Goal: Task Accomplishment & Management: Use online tool/utility

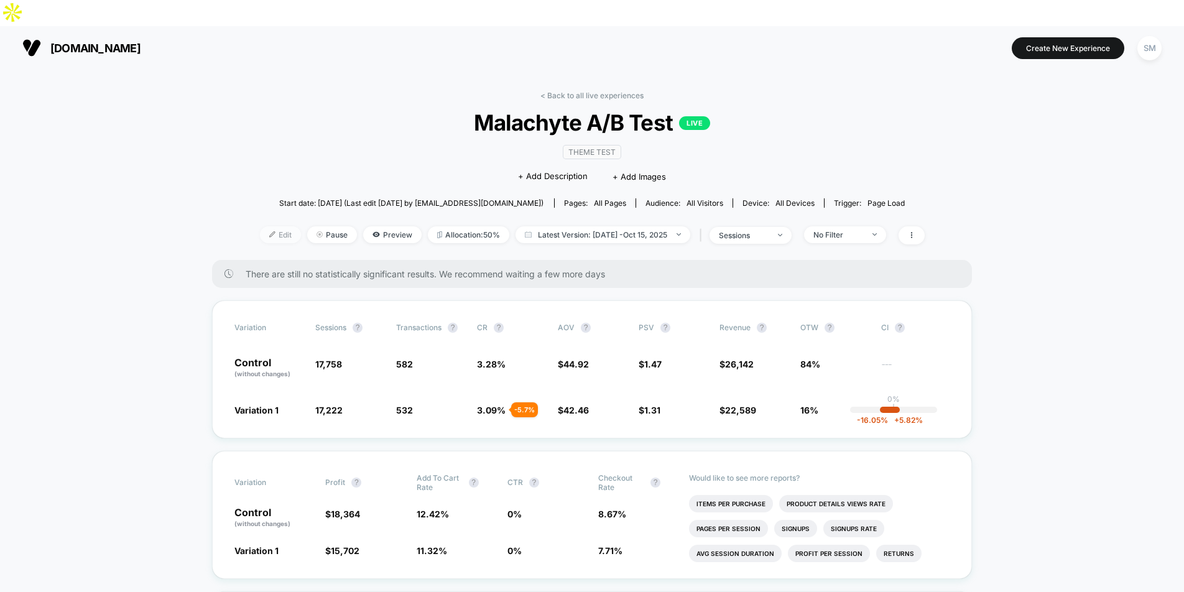
click at [277, 226] on span "Edit" at bounding box center [280, 234] width 41 height 17
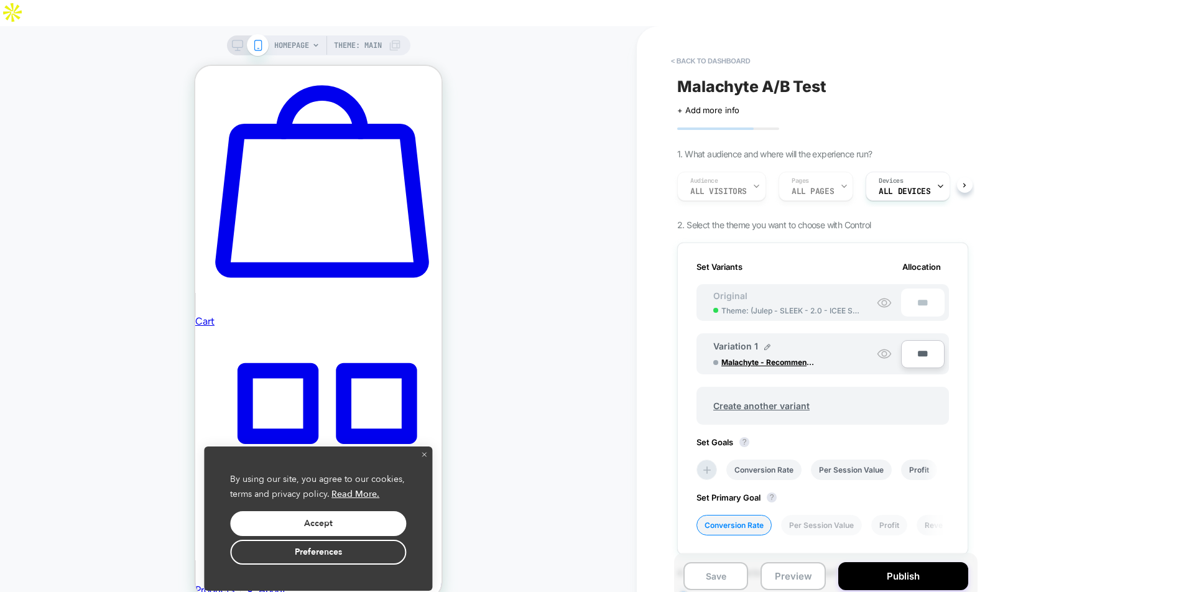
scroll to position [0, 1]
click at [423, 454] on icon "close" at bounding box center [424, 455] width 4 height 4
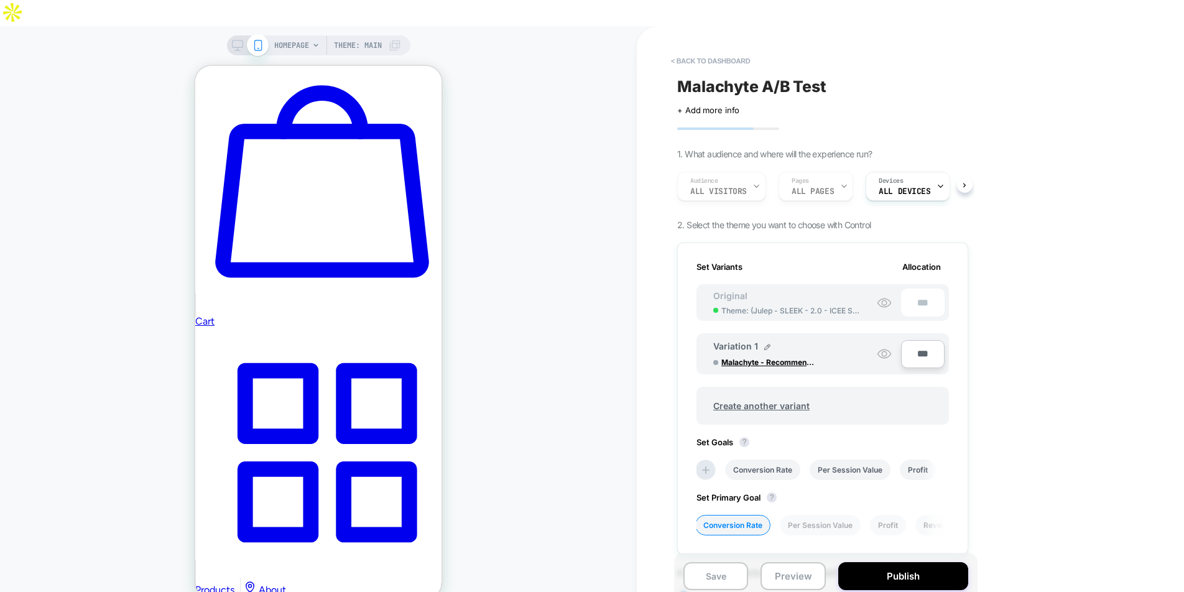
click at [290, 35] on span "HOMEPAGE" at bounding box center [291, 45] width 35 height 20
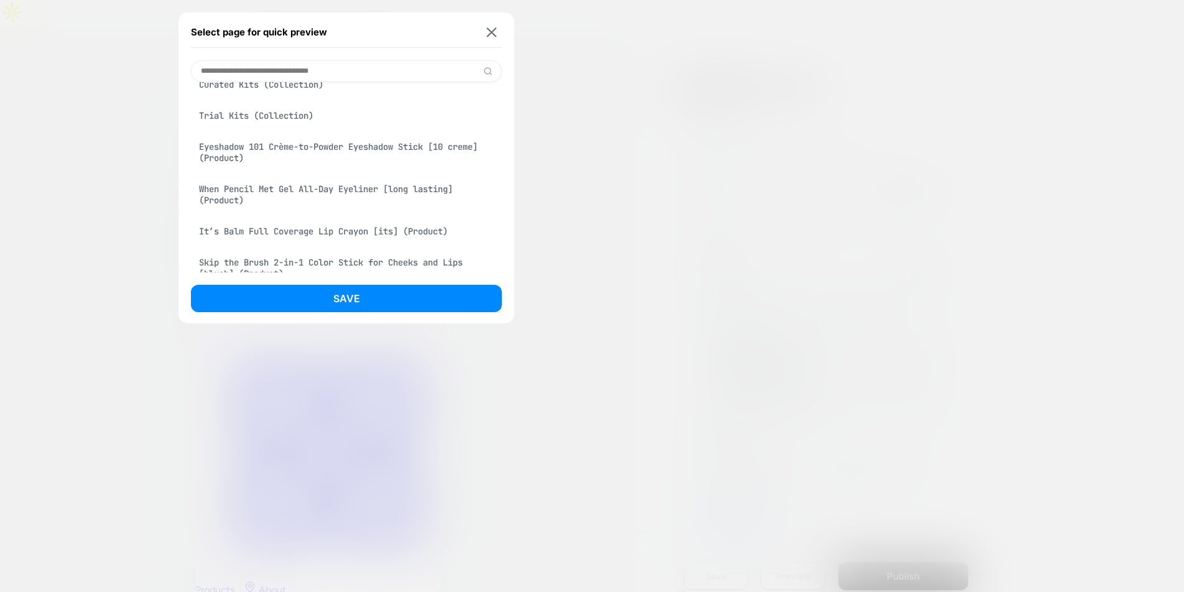
scroll to position [395, 0]
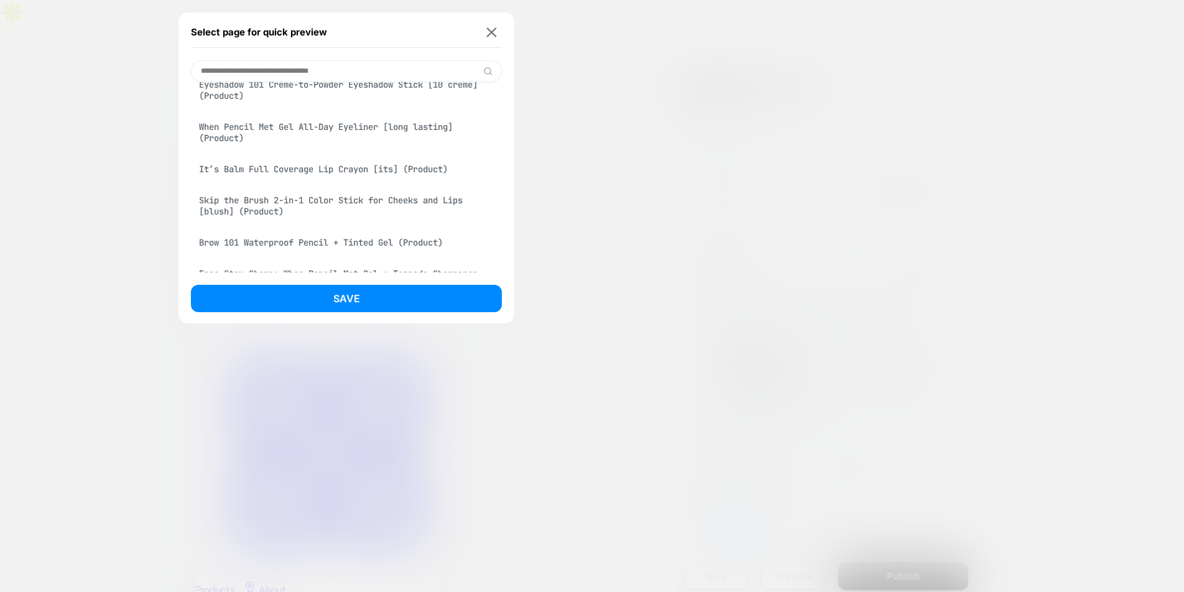
click at [254, 205] on div "Skip the Brush 2-in-1 Color Stick for Cheeks and Lips [blush] (Product)" at bounding box center [346, 205] width 311 height 35
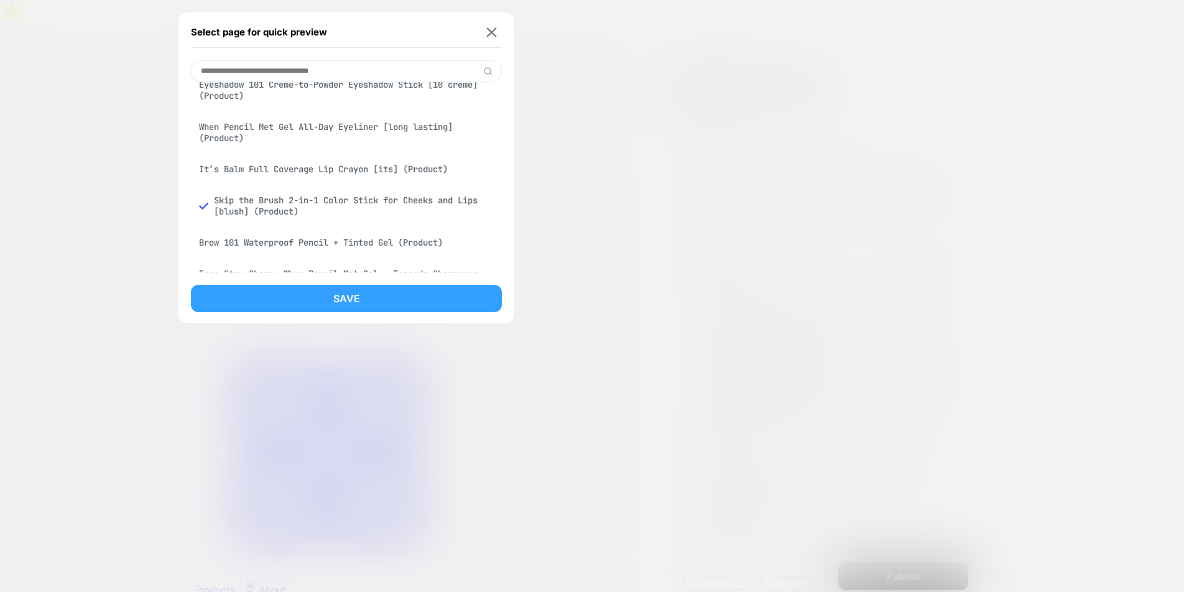
click at [323, 306] on button "Save" at bounding box center [346, 298] width 311 height 27
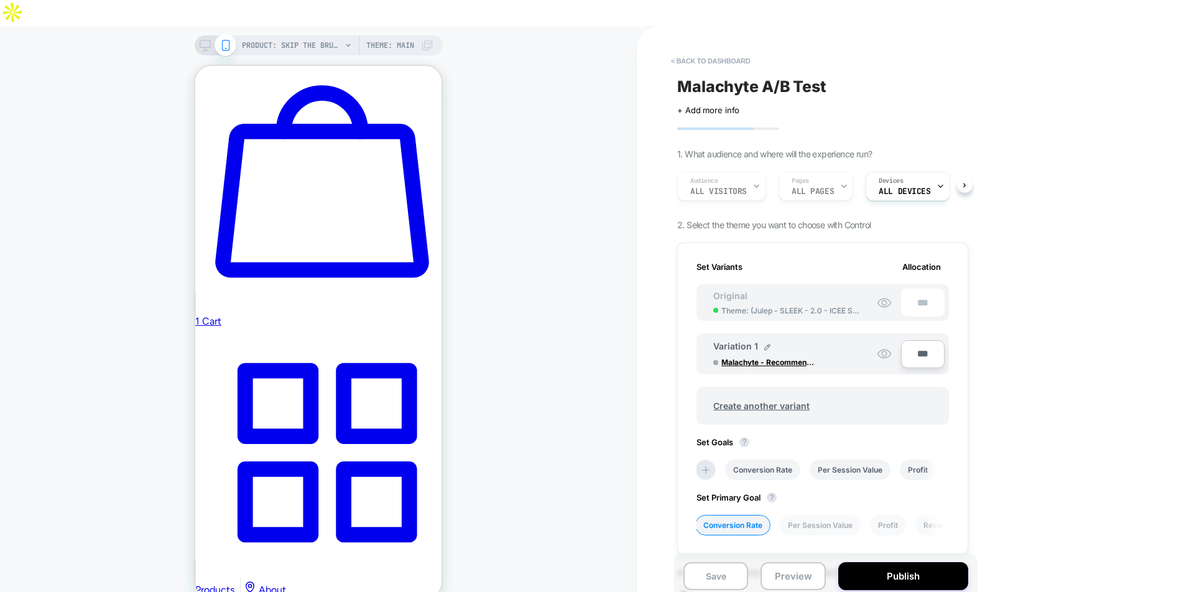
scroll to position [507, 0]
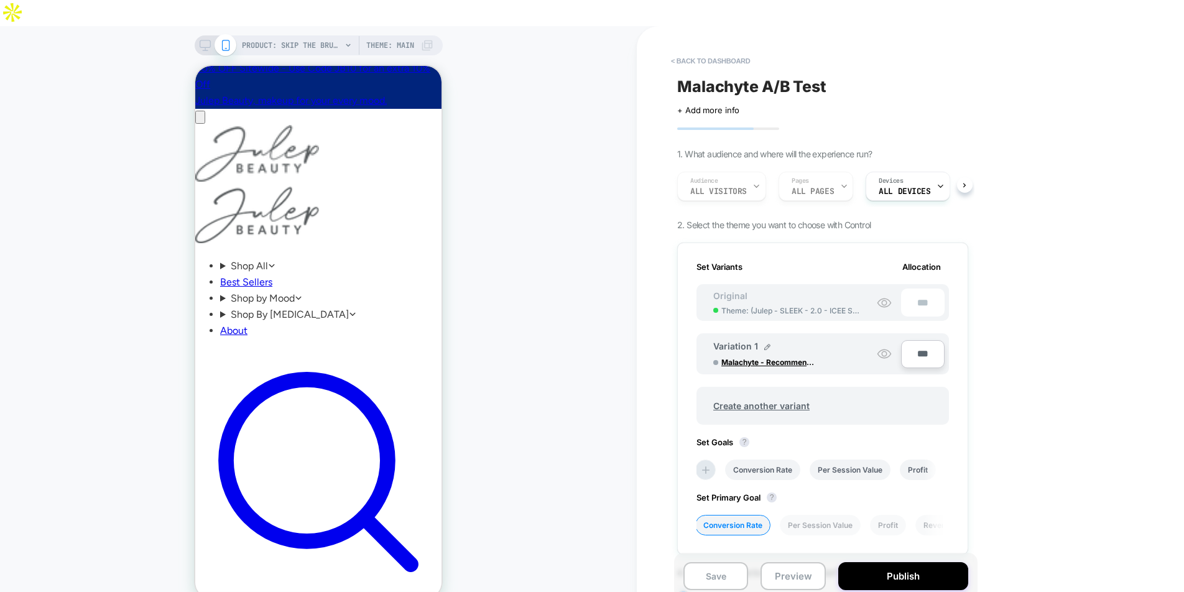
click at [208, 40] on icon at bounding box center [205, 45] width 11 height 11
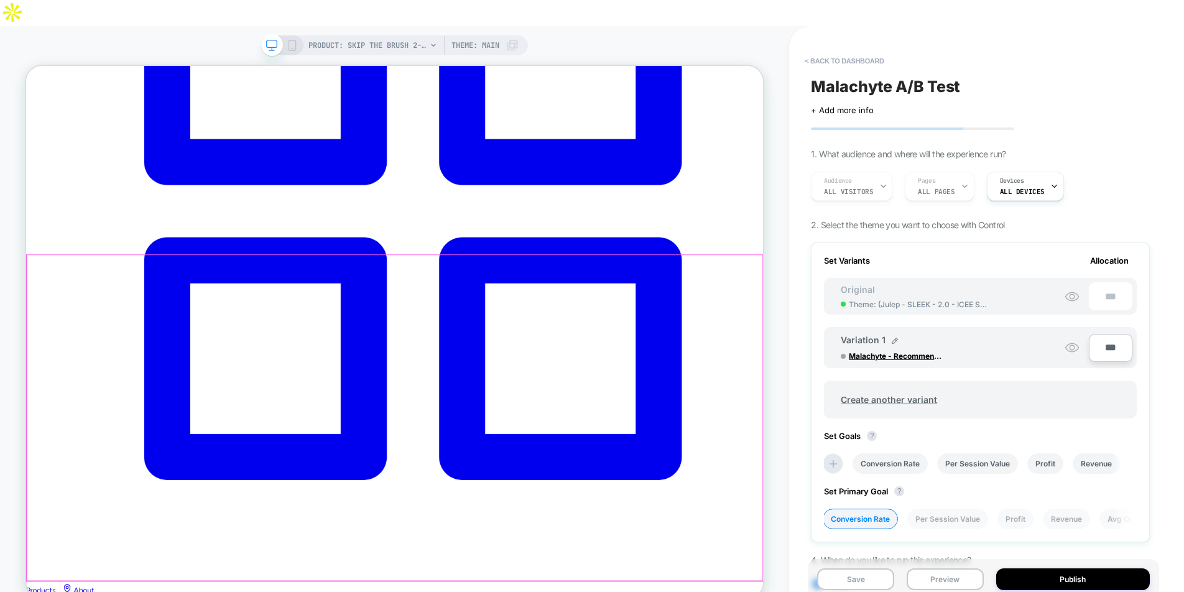
scroll to position [3307, 0]
click at [479, 35] on span "Theme: MAIN" at bounding box center [475, 45] width 48 height 20
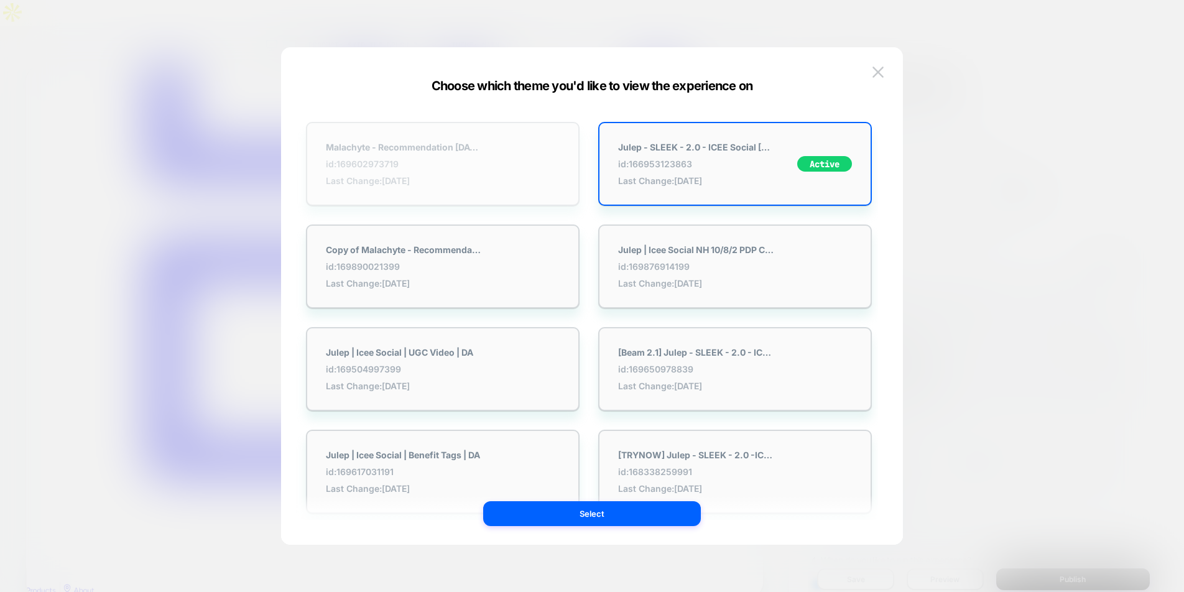
click at [487, 140] on div "Malachyte - Recommendation [DATE] id: 169602973719 Last Change: [DATE]" at bounding box center [442, 164] width 273 height 84
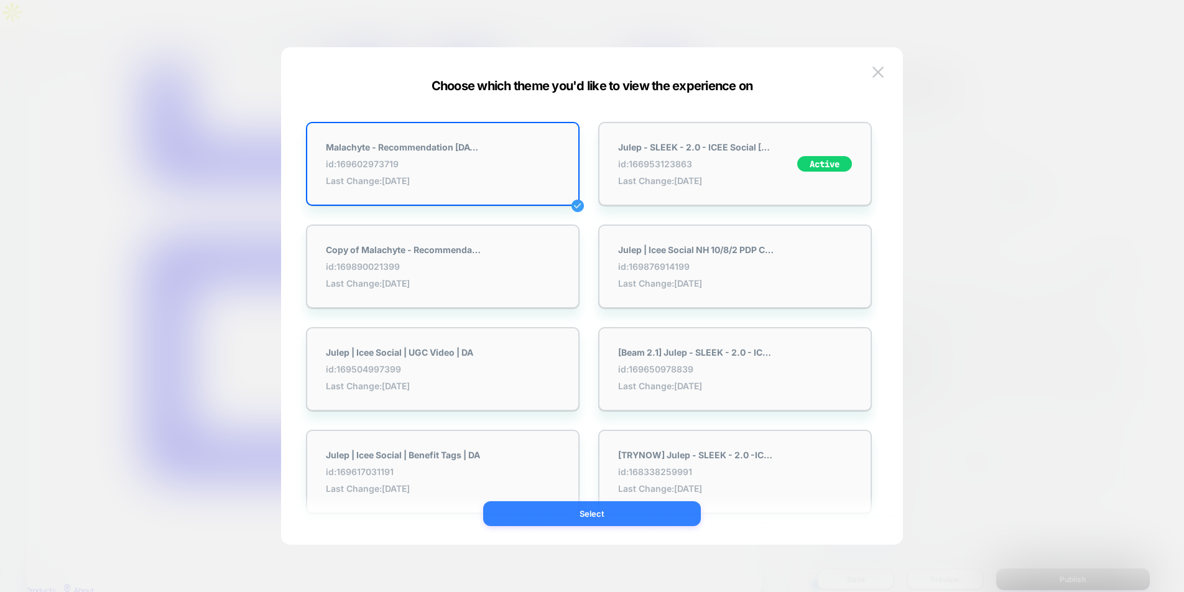
click at [584, 503] on button "Select" at bounding box center [592, 513] width 218 height 25
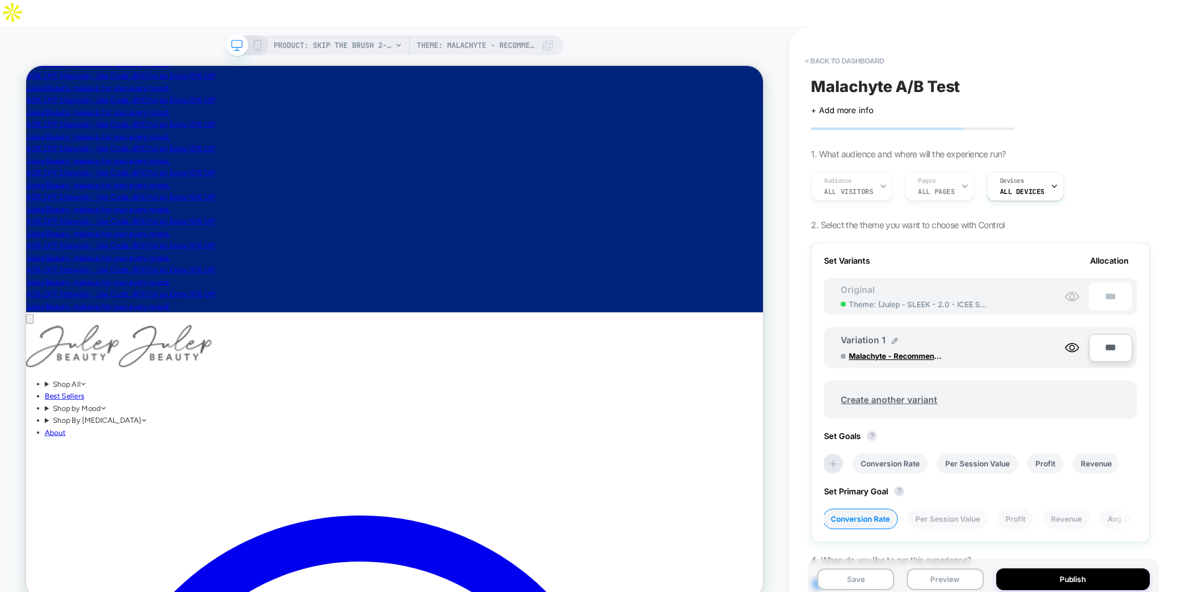
scroll to position [0, 0]
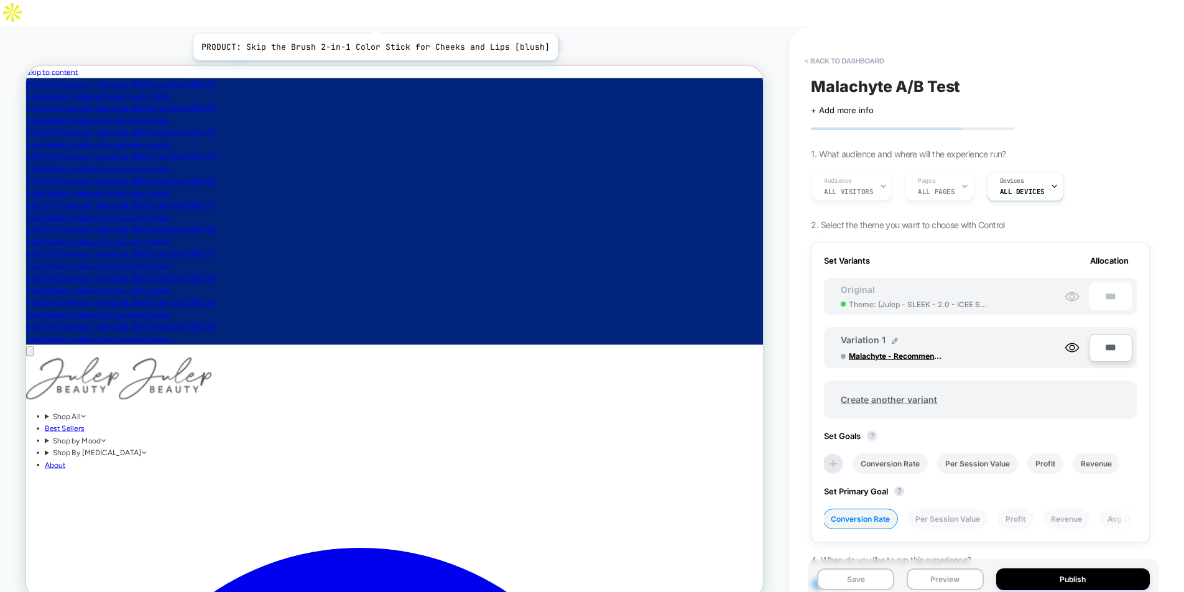
click at [371, 35] on span "PRODUCT: Skip the Brush 2-in-1 Color Stick for Cheeks and Lips [blush]" at bounding box center [332, 45] width 118 height 20
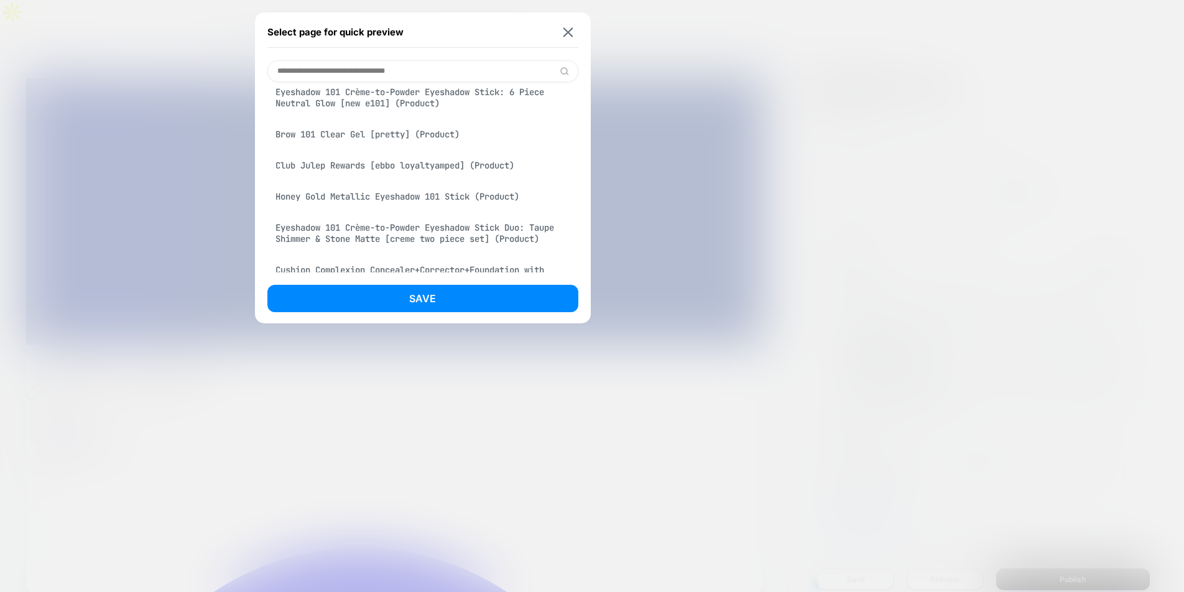
click at [351, 136] on div "Brow 101 Clear Gel [pretty] (Product)" at bounding box center [422, 134] width 311 height 24
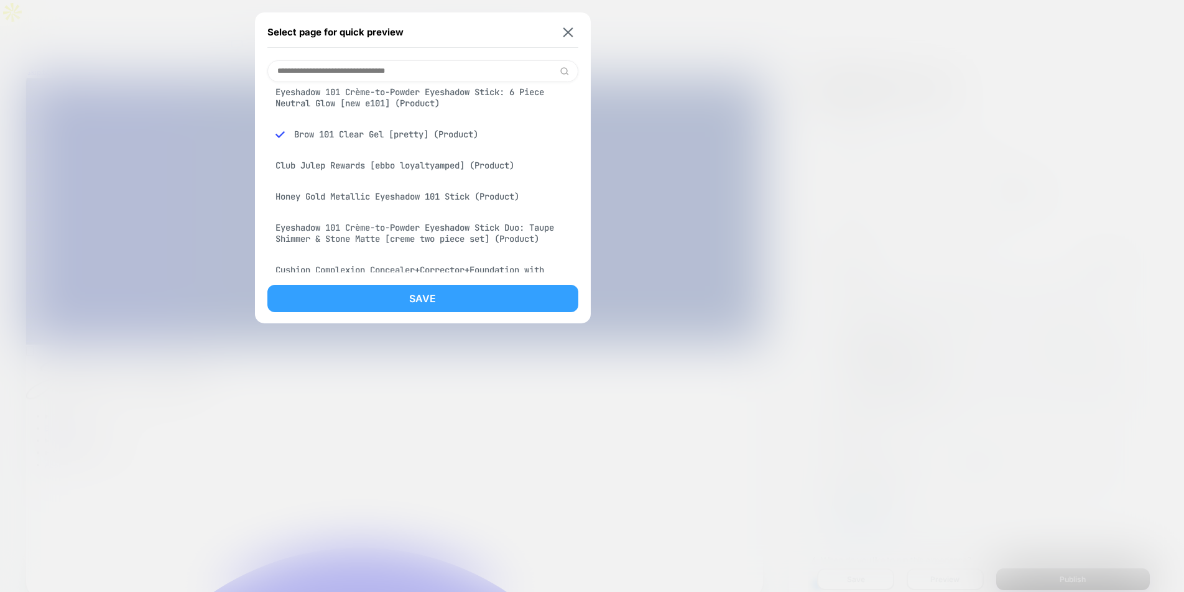
click at [408, 297] on button "Save" at bounding box center [422, 298] width 311 height 27
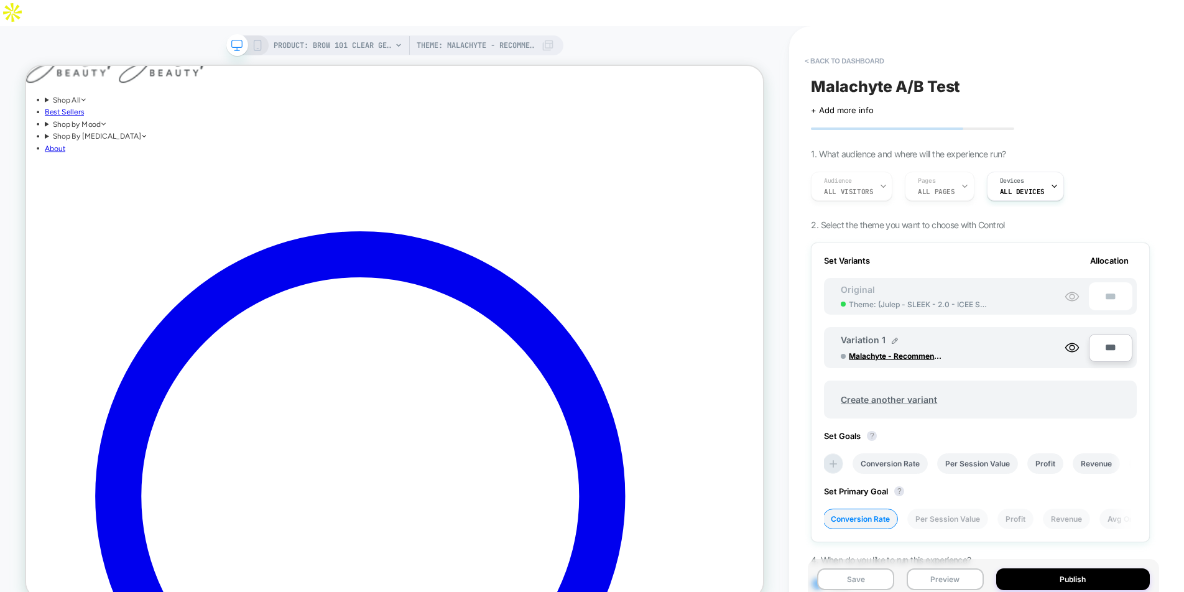
scroll to position [417, 0]
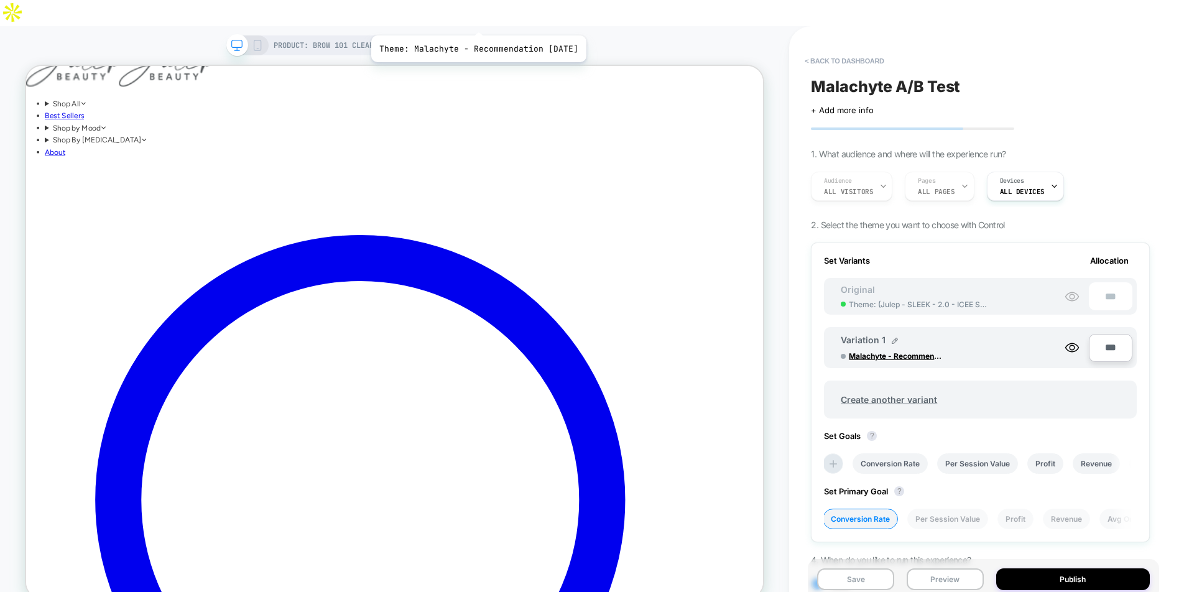
click at [481, 35] on span "Theme: Malachyte - Recommendation [DATE]" at bounding box center [475, 45] width 118 height 20
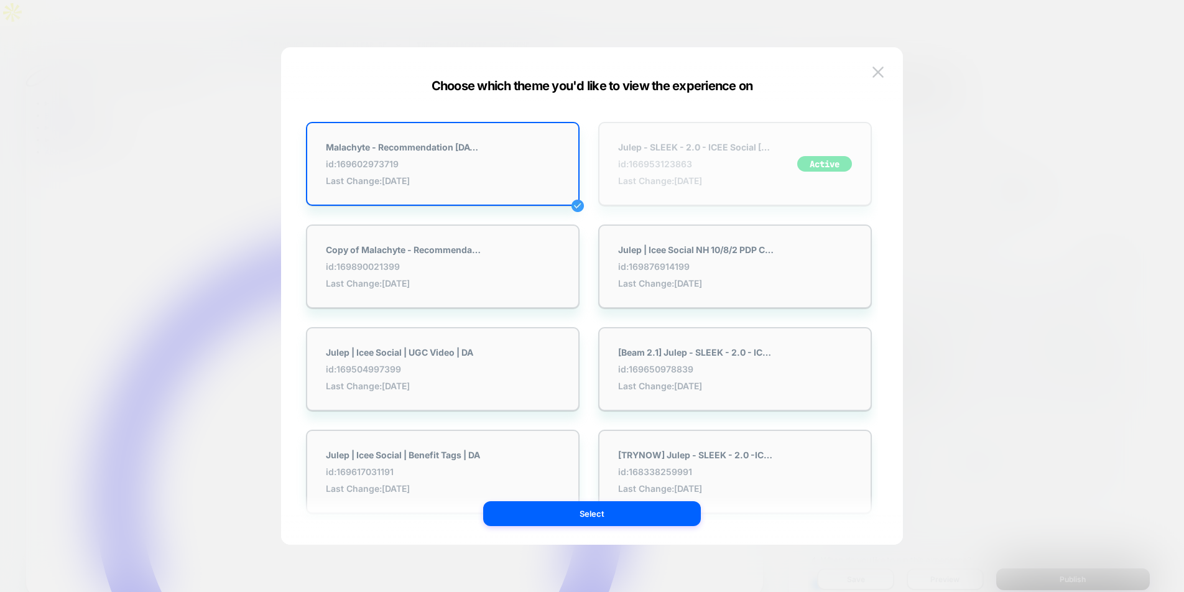
click at [750, 157] on div "Julep - SLEEK - 2.0 - ICEE Social [DATE] id: 166953123863 Last Change: [DATE]" at bounding box center [695, 164] width 155 height 44
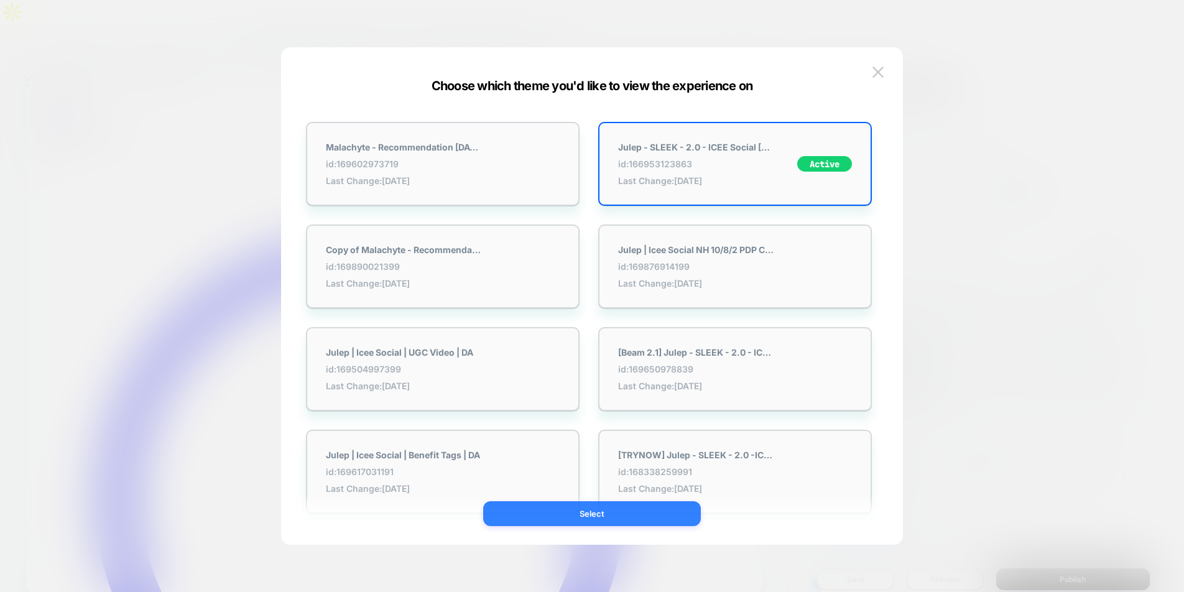
click at [599, 517] on button "Select" at bounding box center [592, 513] width 218 height 25
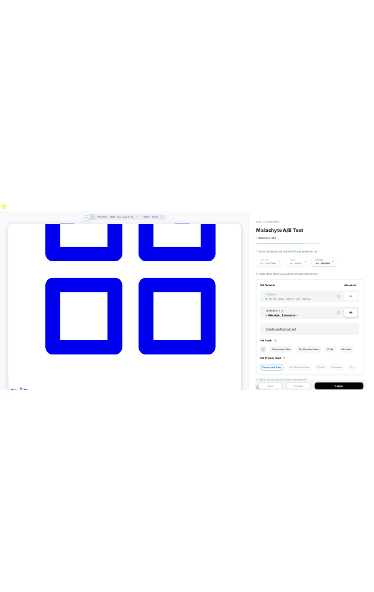
scroll to position [0, 0]
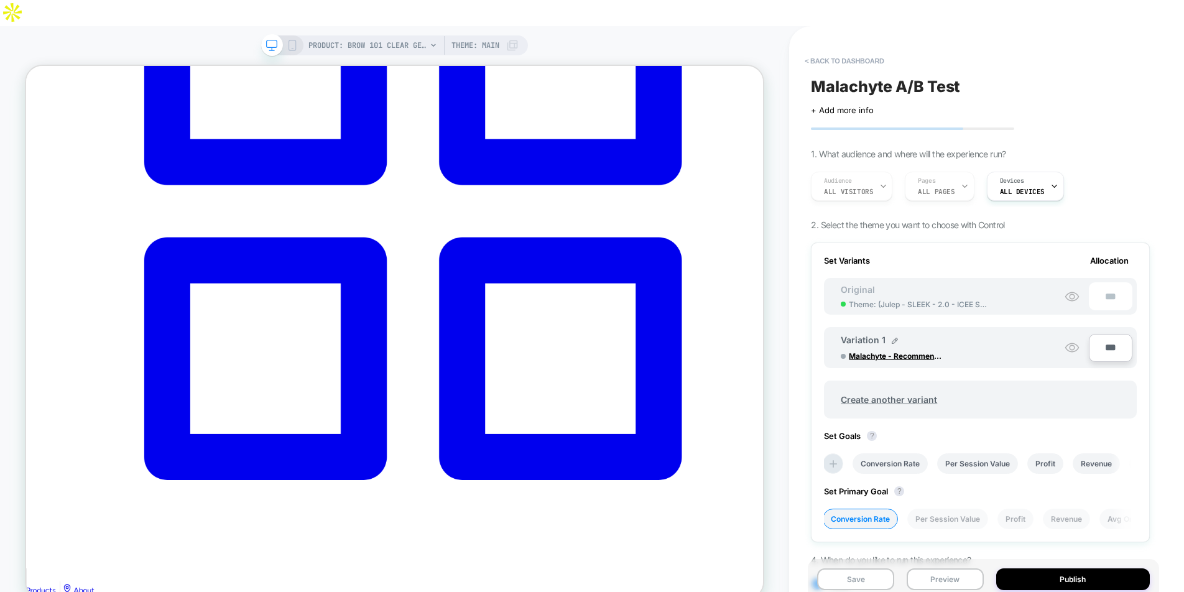
click at [481, 35] on span "Theme: MAIN" at bounding box center [475, 45] width 48 height 20
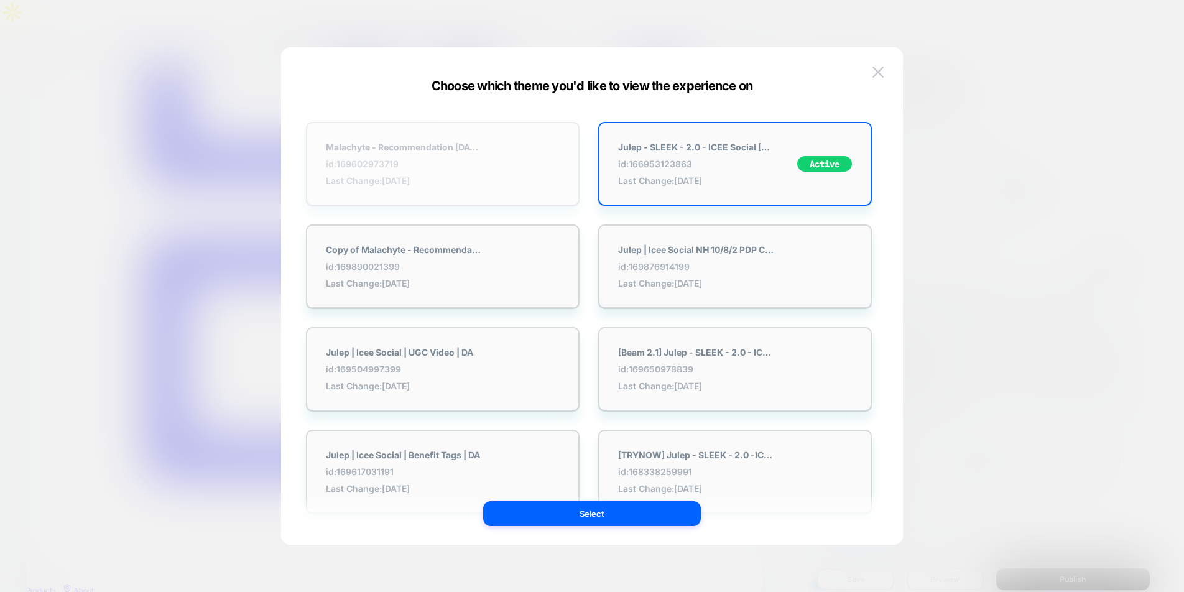
click at [515, 171] on div "Malachyte - Recommendation [DATE] id: 169602973719 Last Change: [DATE]" at bounding box center [442, 164] width 273 height 84
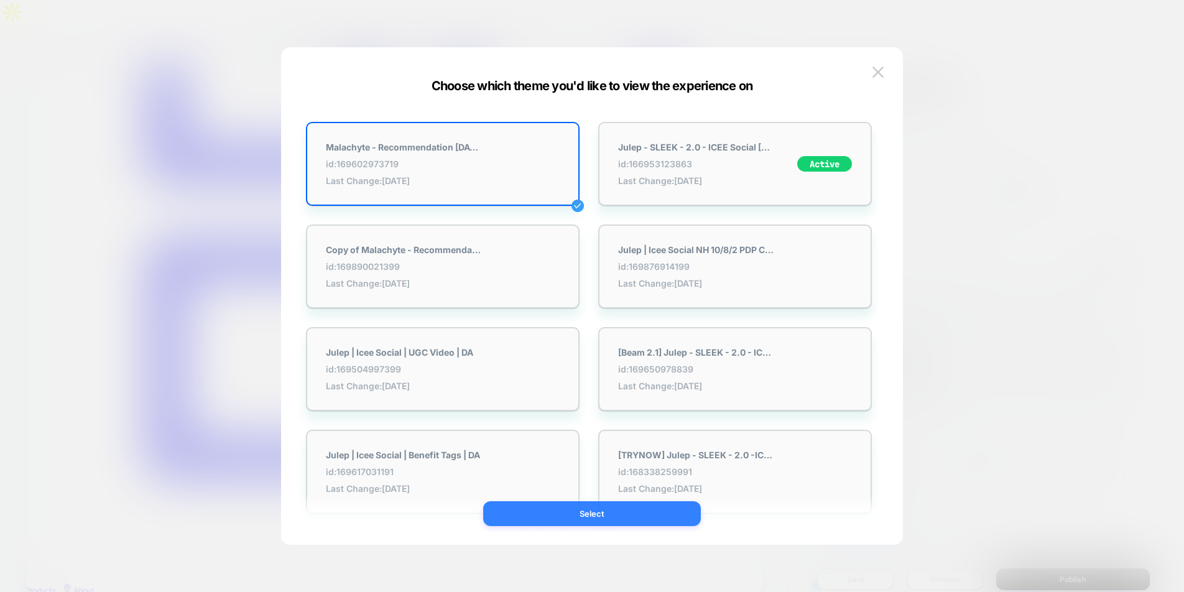
click at [604, 519] on button "Select" at bounding box center [592, 513] width 218 height 25
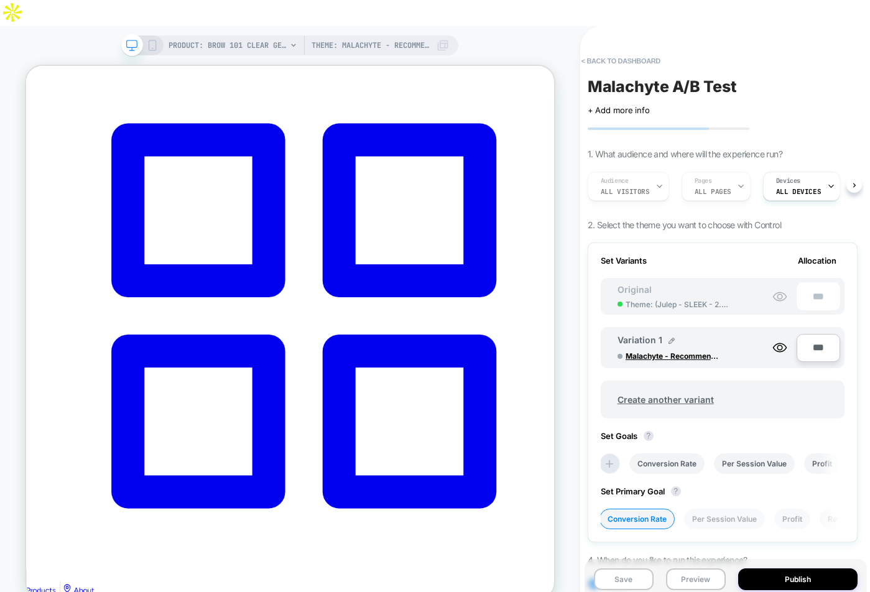
scroll to position [2055, 0]
click at [704, 165] on div "Audience All Visitors Pages ALL PAGES Devices ALL DEVICES" at bounding box center [716, 186] width 270 height 42
click at [731, 165] on div "Audience All Visitors Pages ALL PAGES Devices ALL DEVICES" at bounding box center [716, 186] width 270 height 42
click at [727, 165] on div "Audience All Visitors Pages ALL PAGES Devices ALL DEVICES" at bounding box center [716, 186] width 270 height 42
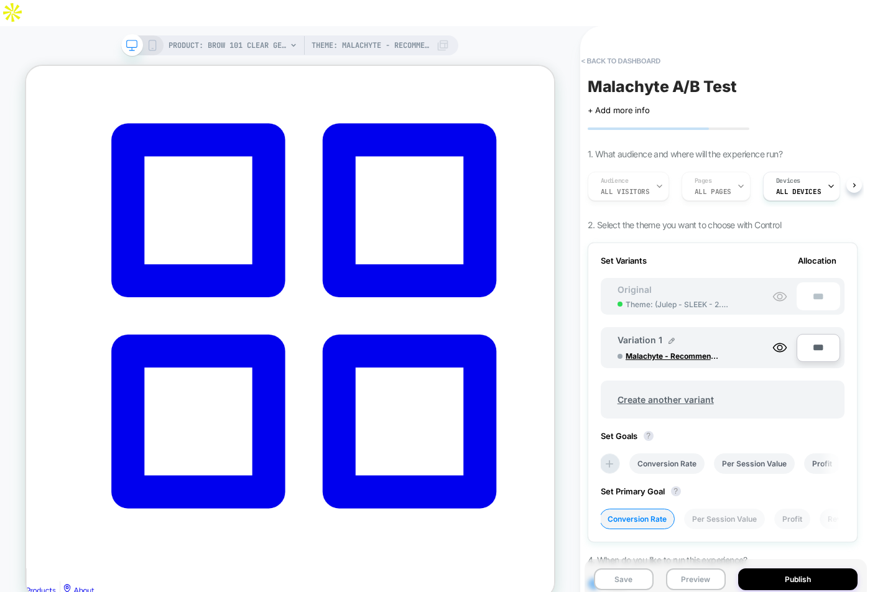
click at [601, 178] on div "Audience All Visitors Pages ALL PAGES Devices ALL DEVICES" at bounding box center [716, 186] width 270 height 42
click at [801, 172] on div "Devices ALL DEVICES" at bounding box center [798, 186] width 70 height 28
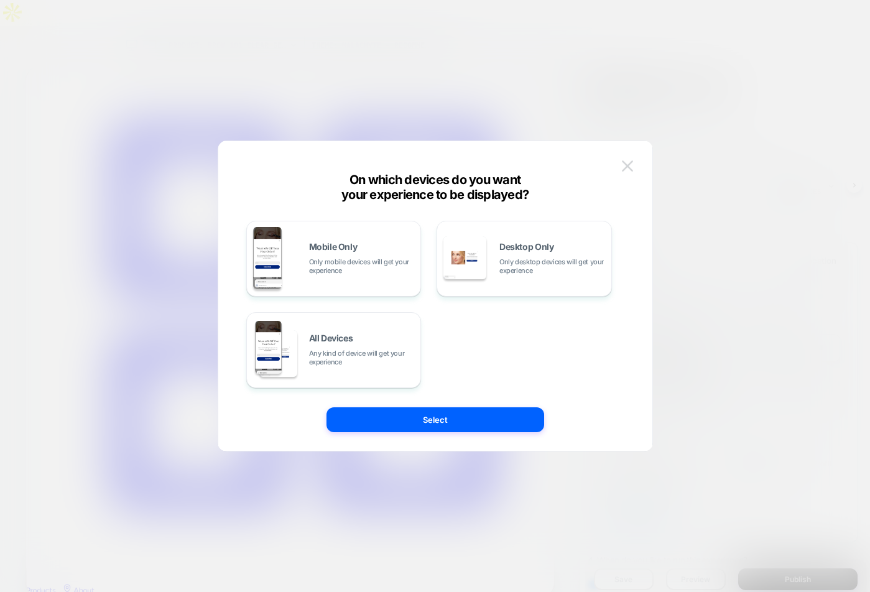
click at [632, 163] on img at bounding box center [627, 165] width 11 height 11
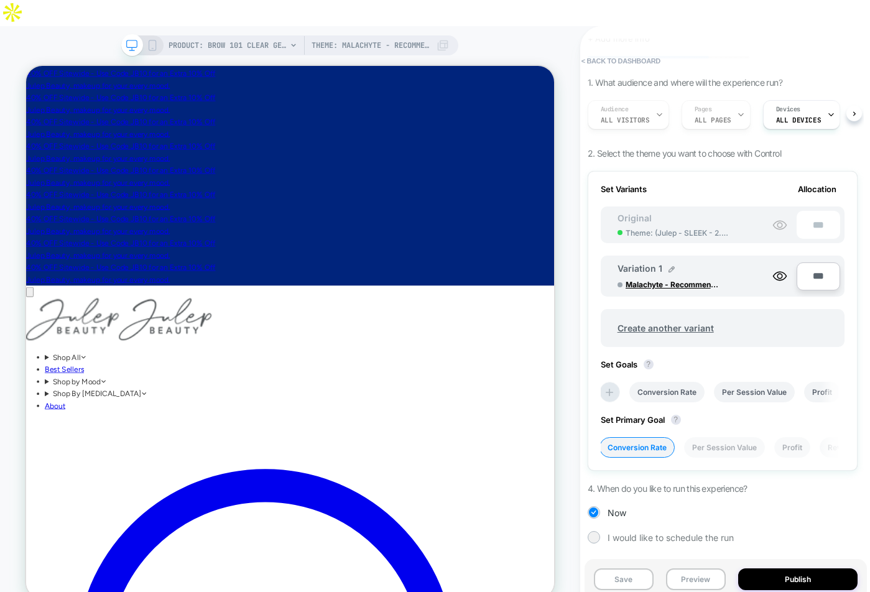
scroll to position [0, 0]
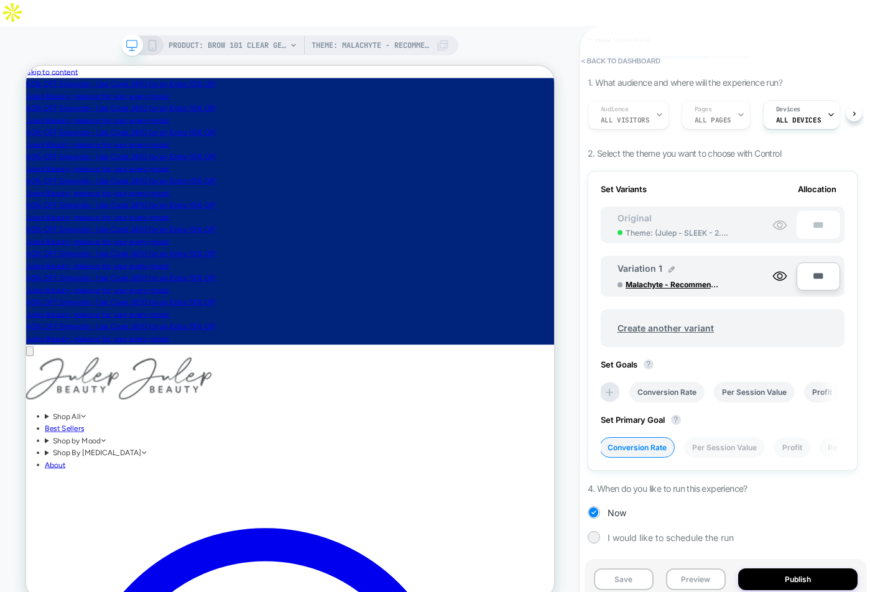
click at [410, 35] on span "Theme: Malachyte - Recommendation [DATE]" at bounding box center [370, 45] width 118 height 20
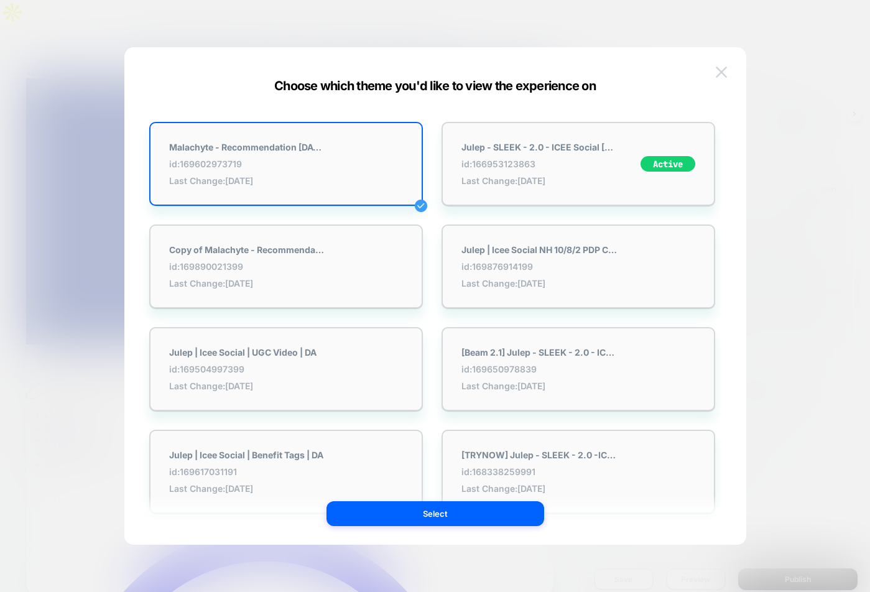
click at [718, 67] on img at bounding box center [720, 72] width 11 height 11
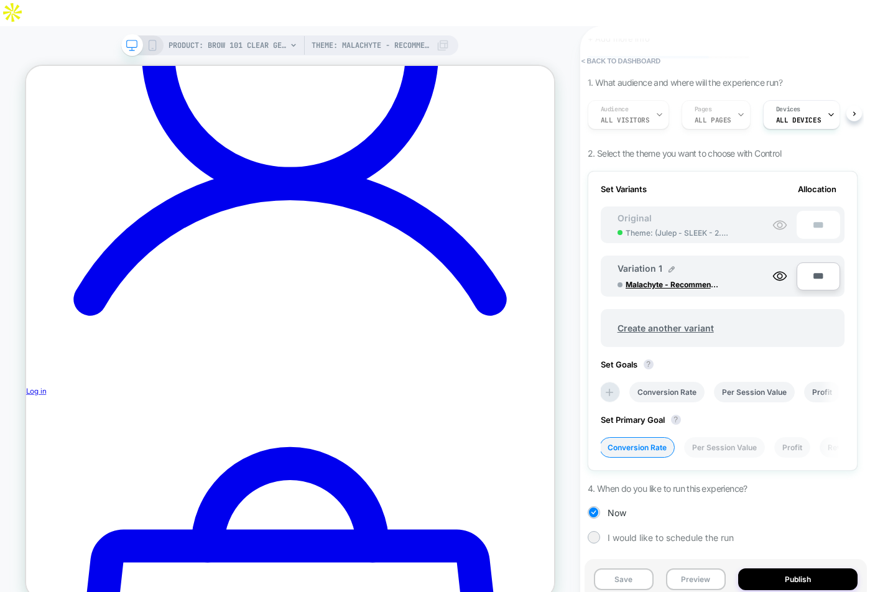
scroll to position [1537, 0]
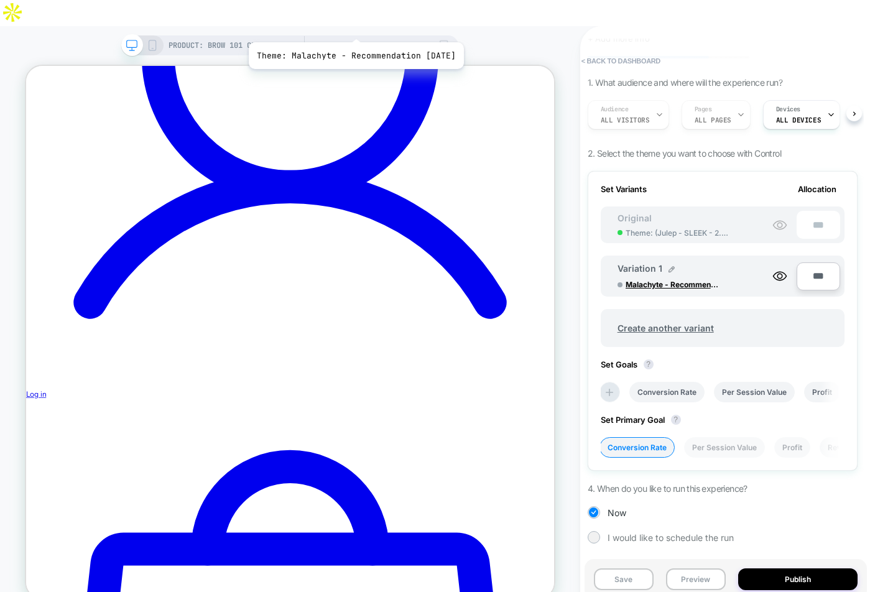
click at [359, 35] on span "Theme: Malachyte - Recommendation [DATE]" at bounding box center [370, 45] width 118 height 20
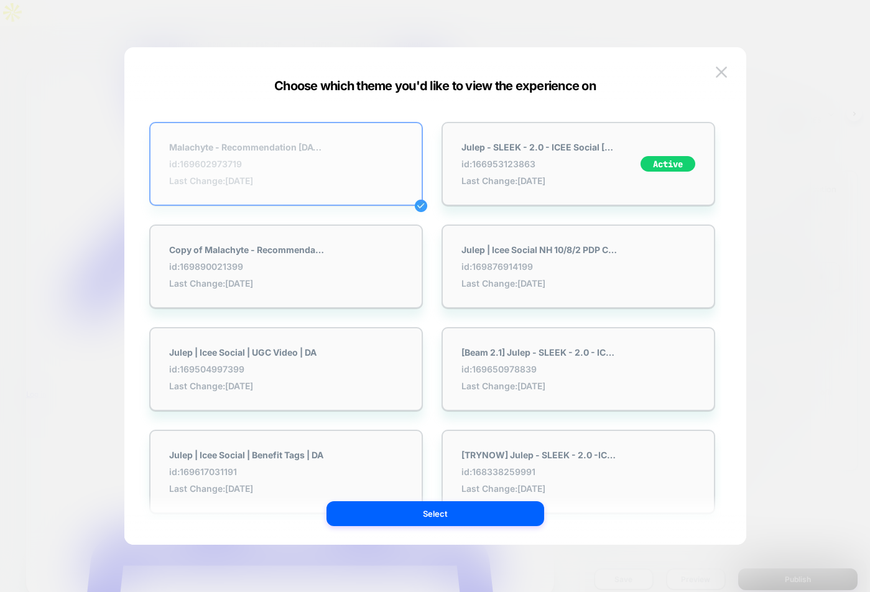
click at [342, 160] on div "Malachyte - Recommendation [DATE] id: 169602973719 Last Change: [DATE]" at bounding box center [285, 164] width 273 height 84
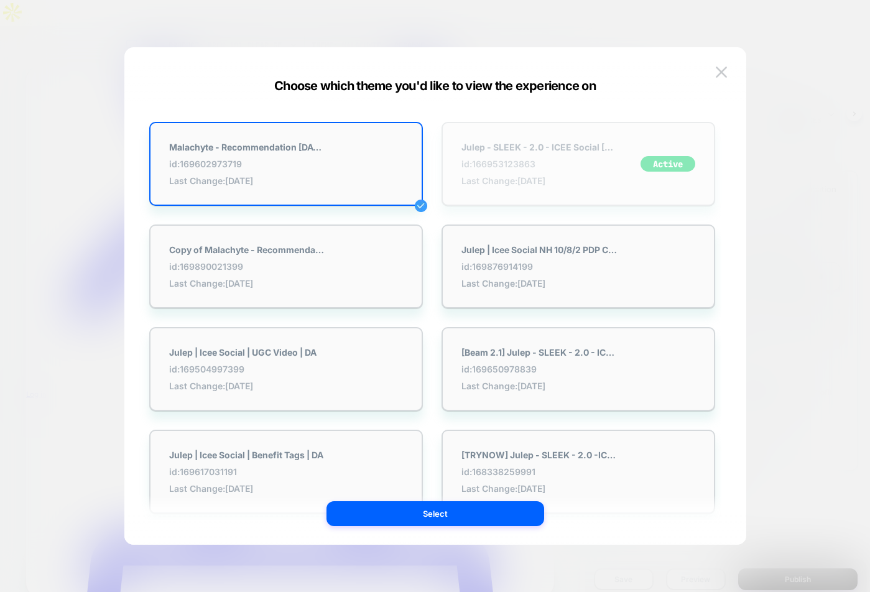
click at [518, 124] on div "Julep - SLEEK - 2.0 - ICEE Social 09-11-25 id: 166953123863 Last Change: 10/15/…" at bounding box center [577, 164] width 273 height 84
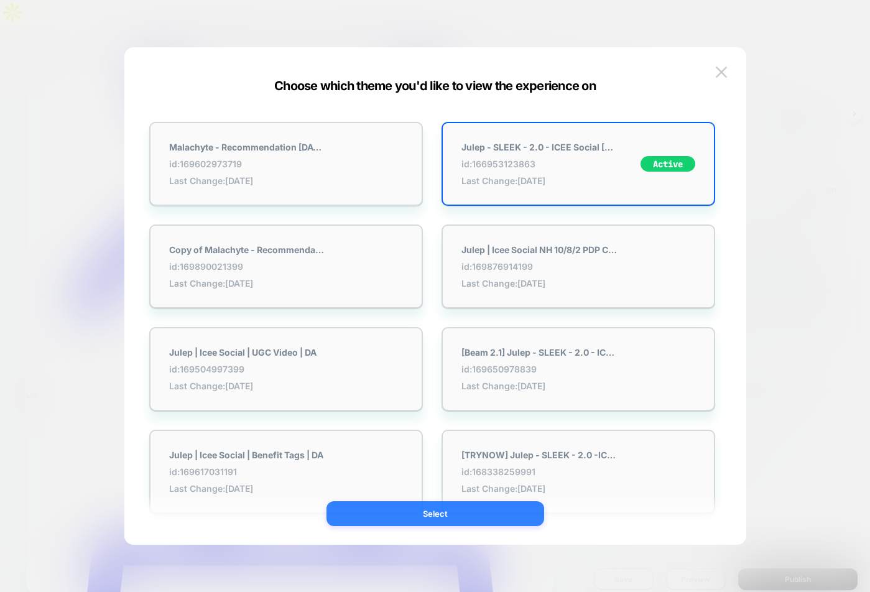
click at [482, 519] on button "Select" at bounding box center [435, 513] width 218 height 25
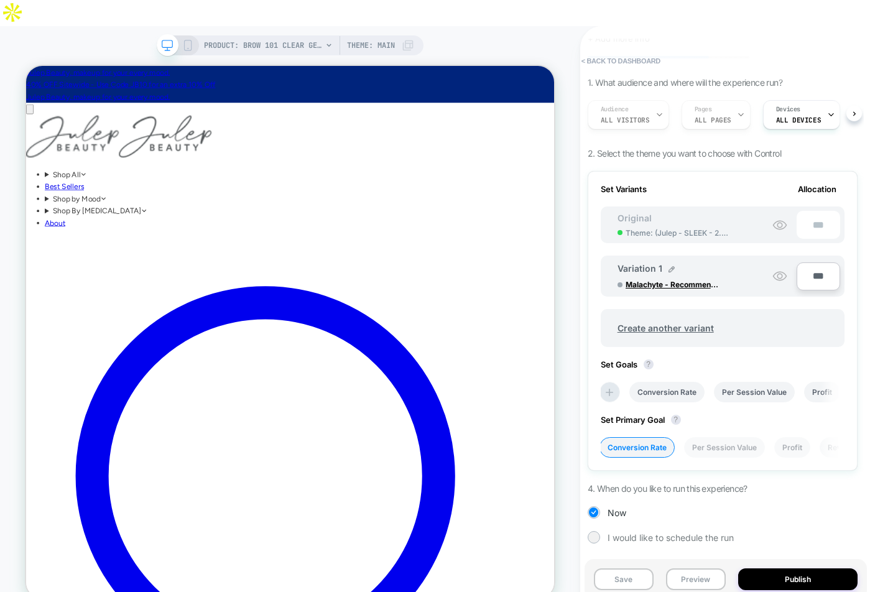
scroll to position [0, 0]
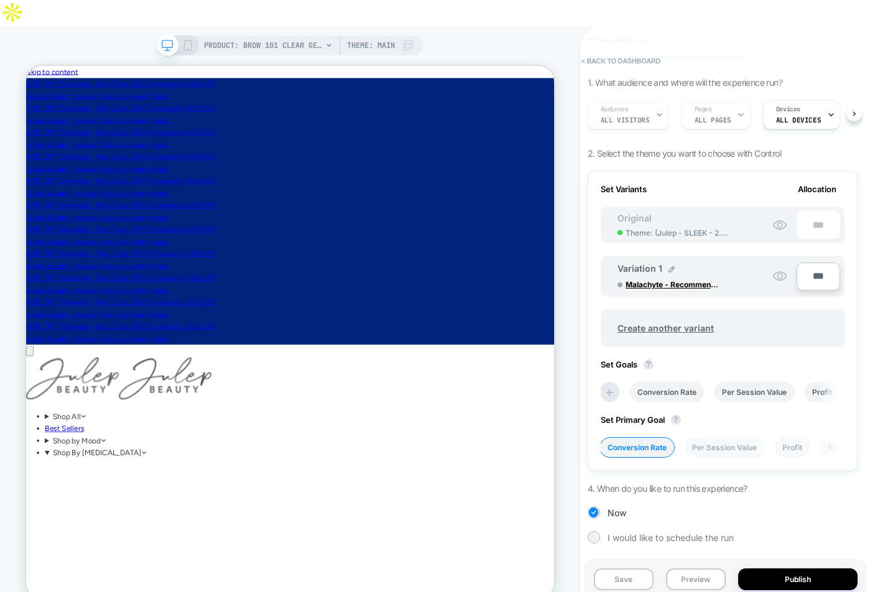
click at [376, 35] on span "Theme: MAIN" at bounding box center [371, 45] width 48 height 20
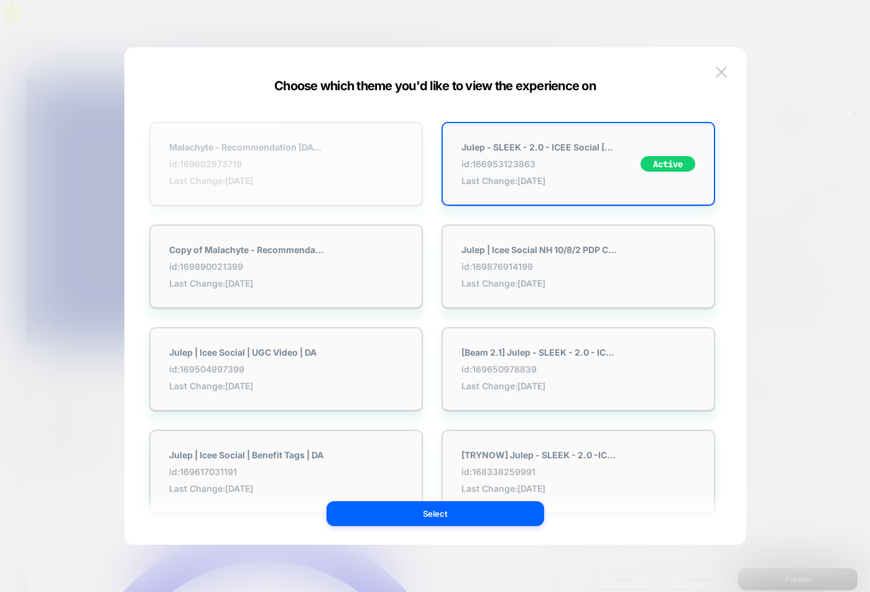
click at [324, 145] on div "Malachyte - Recommendation [DATE] id: 169602973719 Last Change: [DATE]" at bounding box center [285, 164] width 273 height 84
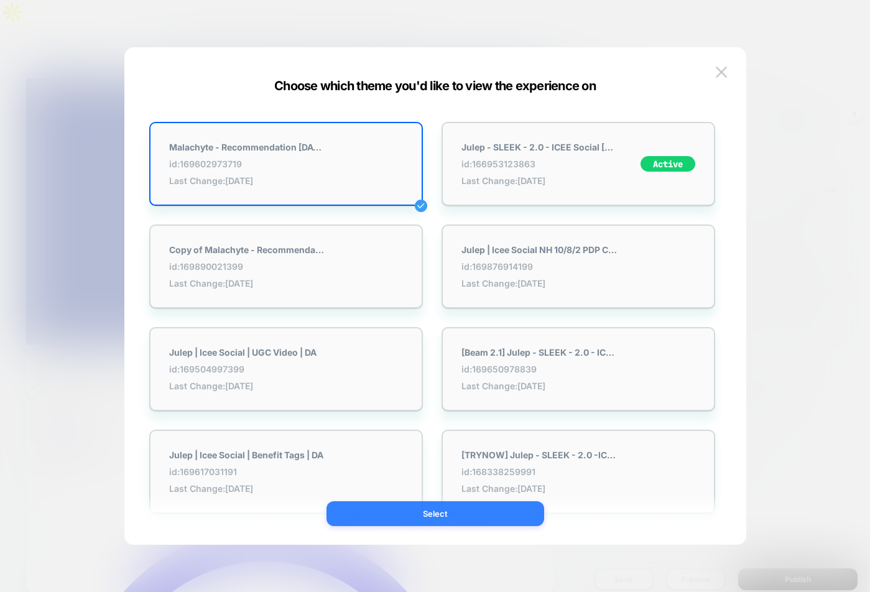
click at [474, 513] on button "Select" at bounding box center [435, 513] width 218 height 25
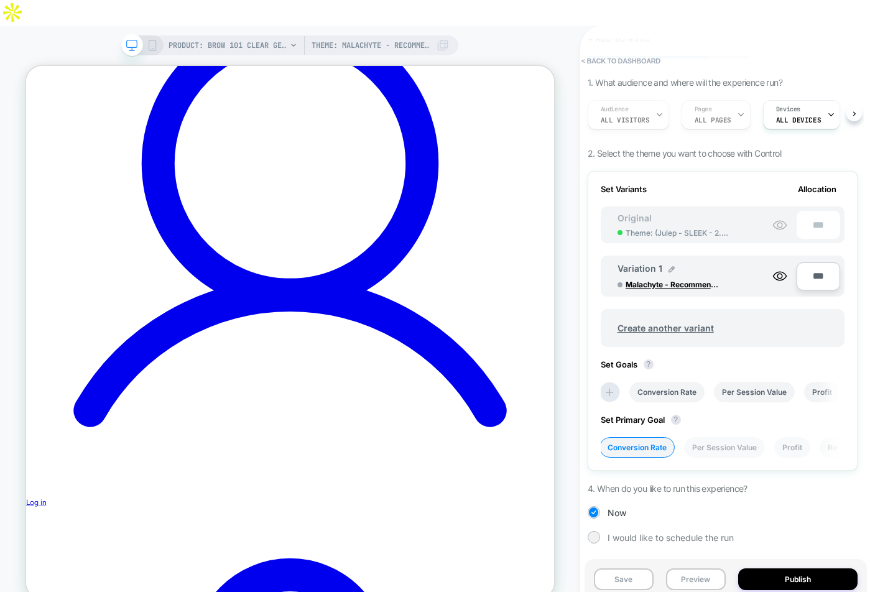
scroll to position [1392, 0]
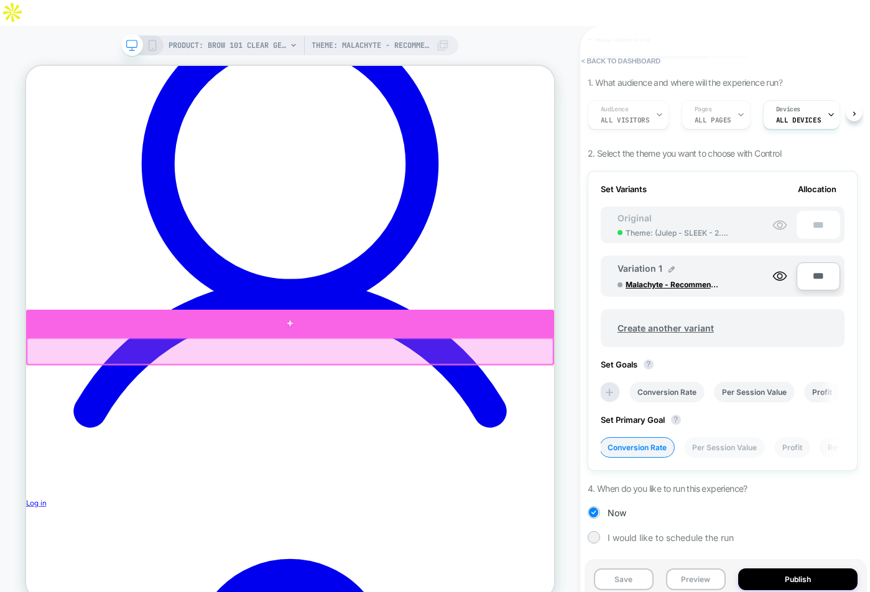
click at [378, 416] on div at bounding box center [378, 408] width 704 height 37
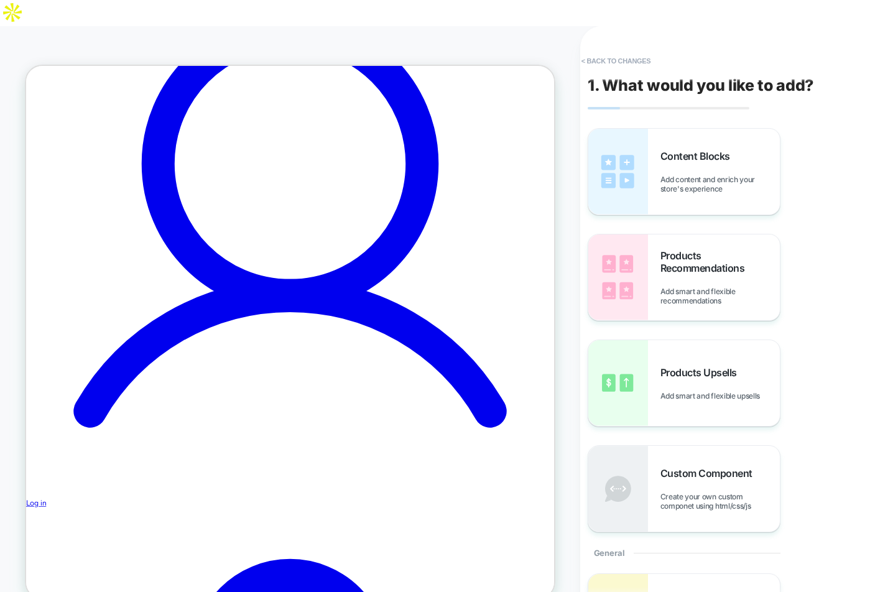
scroll to position [1418, 0]
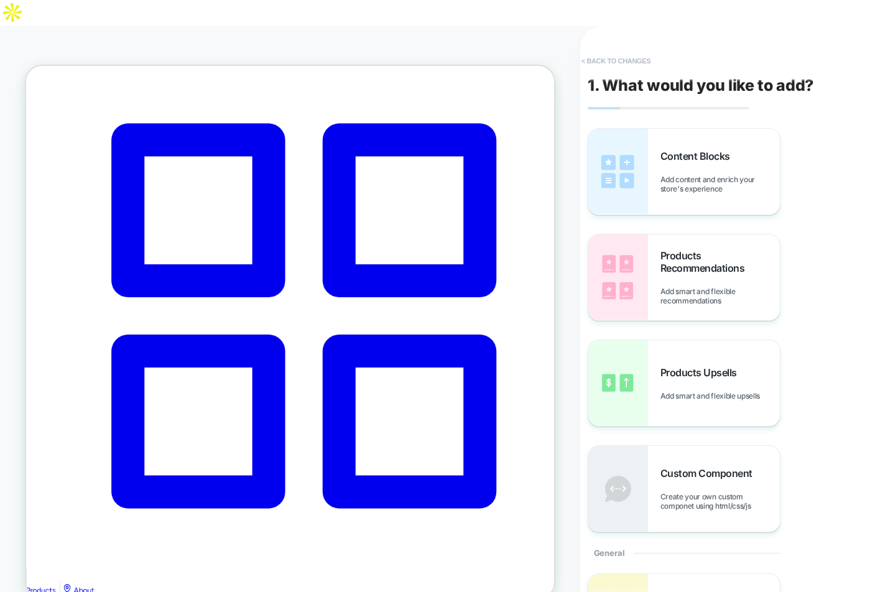
click at [588, 51] on button "< Back to changes" at bounding box center [616, 61] width 82 height 20
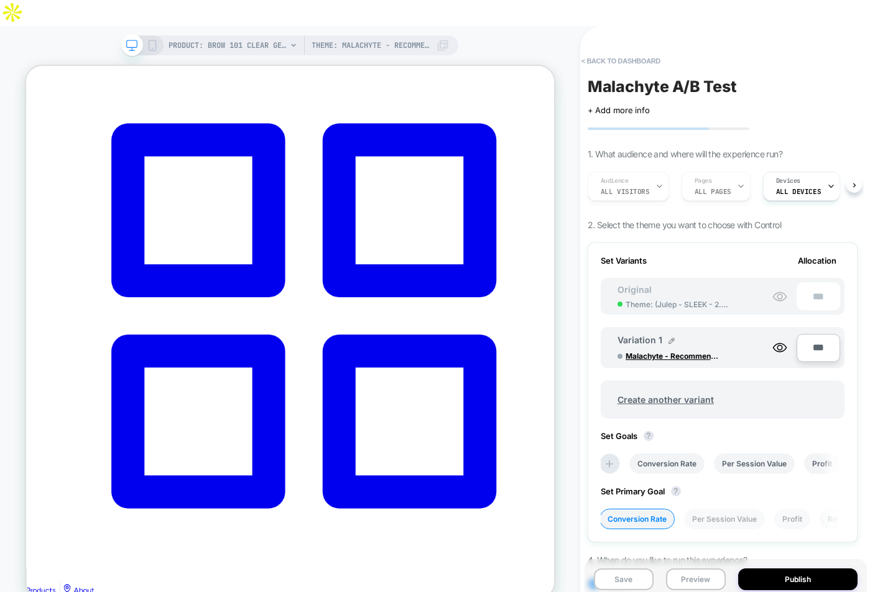
scroll to position [1803, 0]
